Goal: Task Accomplishment & Management: Manage account settings

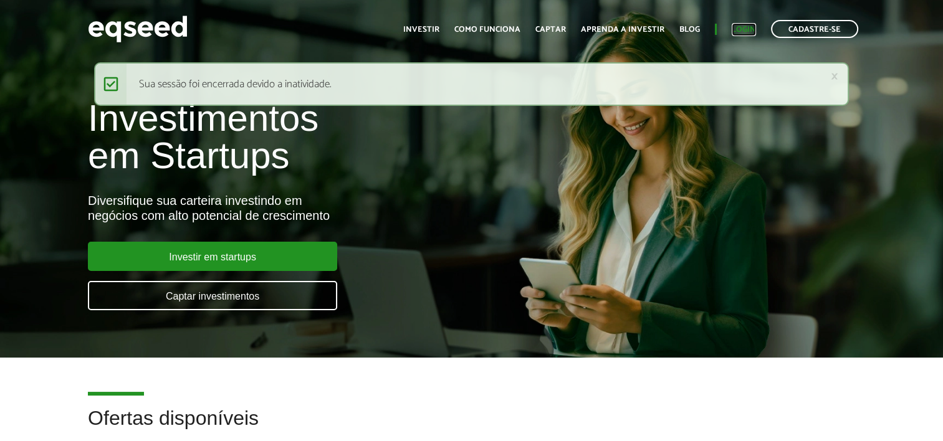
click at [753, 26] on link "Login" at bounding box center [744, 30] width 24 height 8
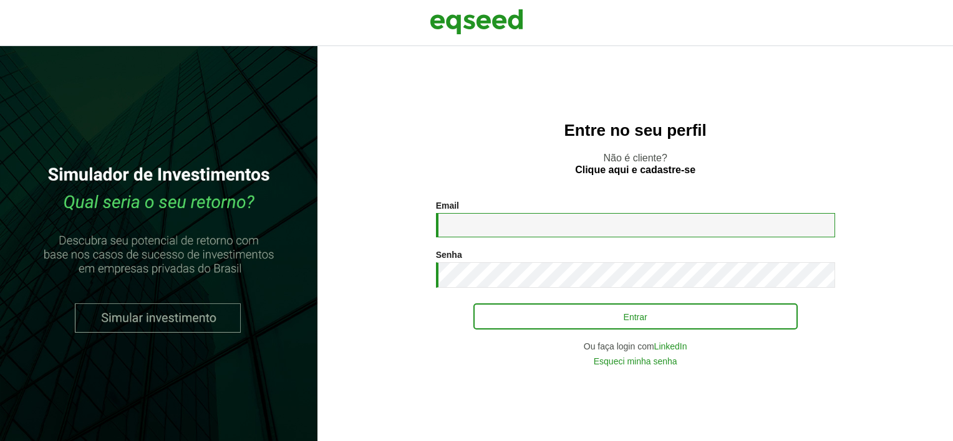
type input "**********"
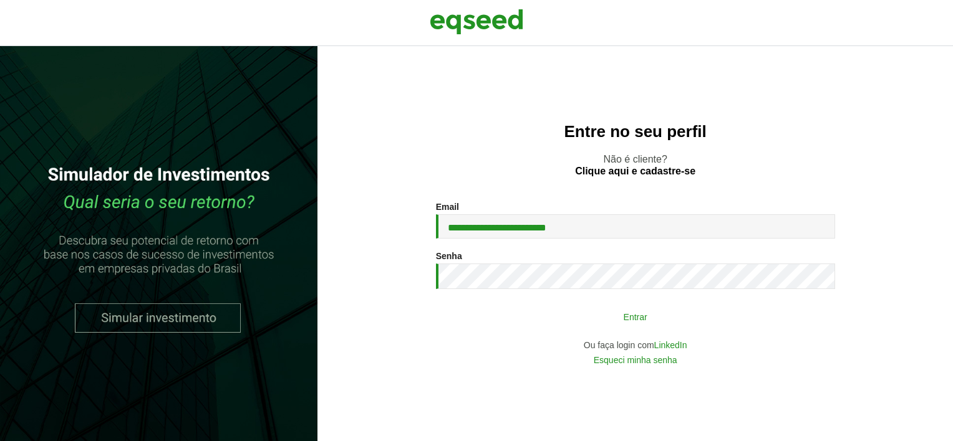
click at [597, 314] on button "Entrar" at bounding box center [635, 317] width 324 height 24
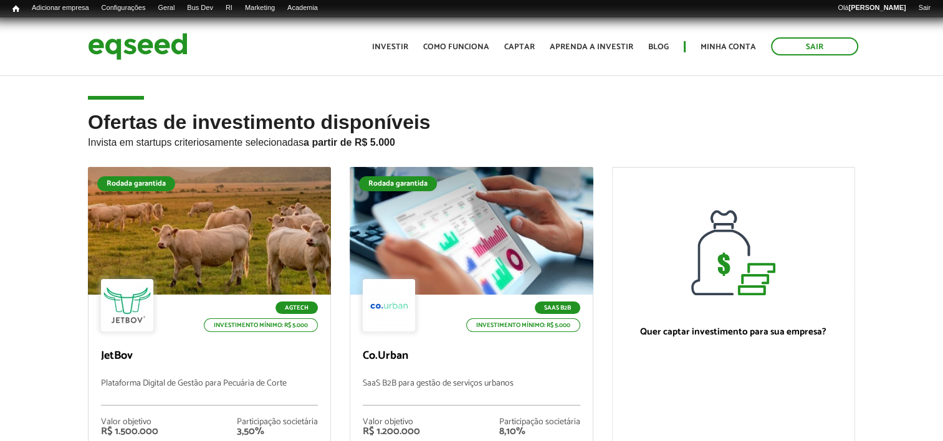
scroll to position [125, 0]
